Goal: Task Accomplishment & Management: Manage account settings

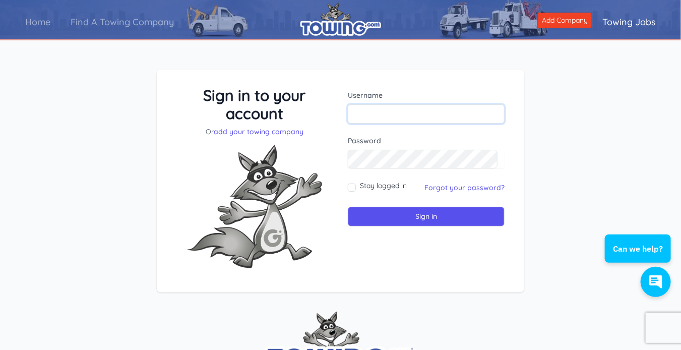
click at [375, 112] on input "text" at bounding box center [426, 113] width 157 height 19
type input "mdautoservice"
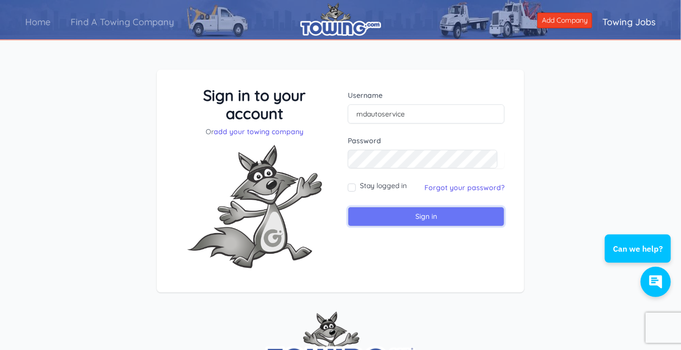
click at [401, 219] on input "Sign in" at bounding box center [426, 217] width 157 height 20
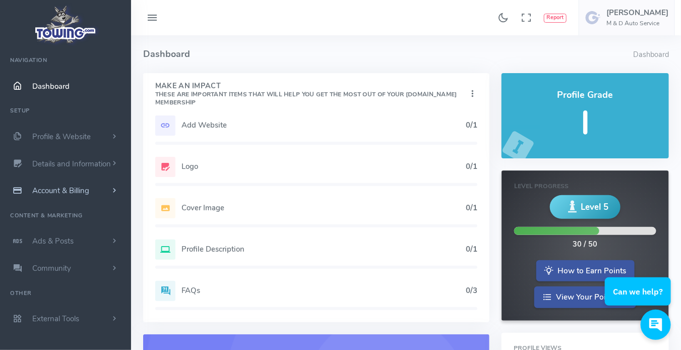
click at [79, 191] on span "Account & Billing" at bounding box center [60, 191] width 57 height 10
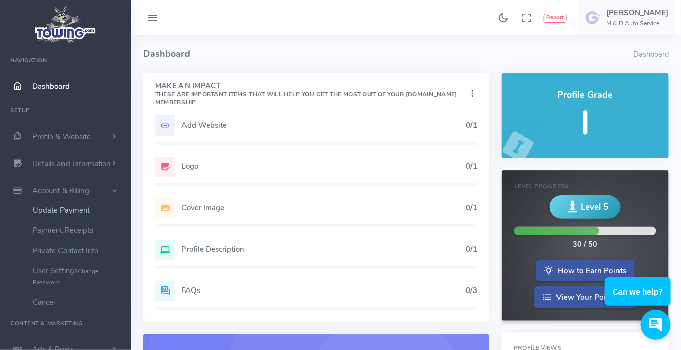
click at [78, 209] on link "Update Payment" at bounding box center [78, 210] width 106 height 20
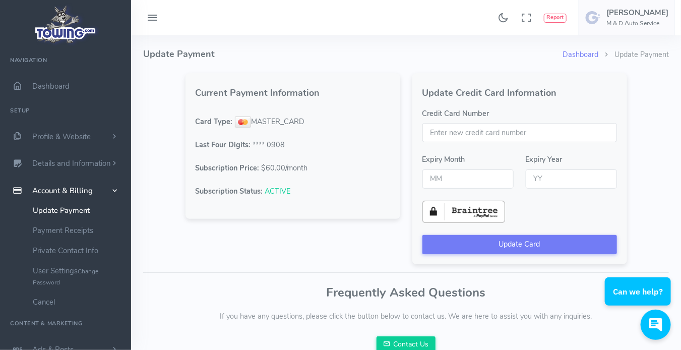
click at [457, 136] on input "Credit Card Number" at bounding box center [520, 132] width 195 height 19
type input "5246760126237272"
type input "09"
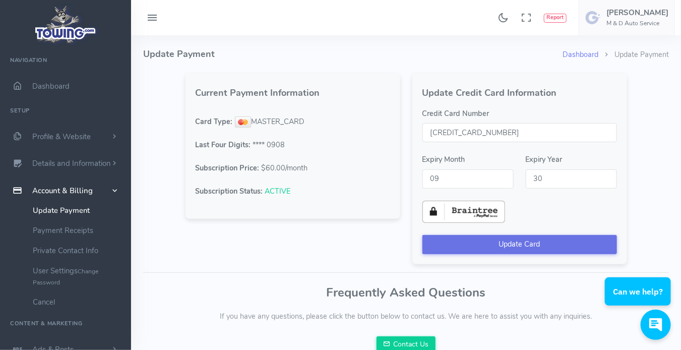
type input "30"
click at [534, 238] on button "Update Card" at bounding box center [520, 244] width 195 height 19
